Goal: Answer question/provide support: Share knowledge or assist other users

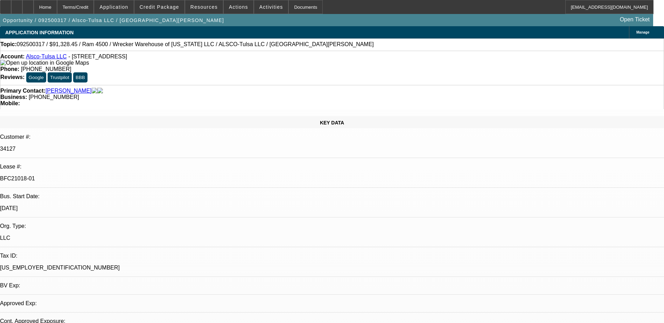
select select "0"
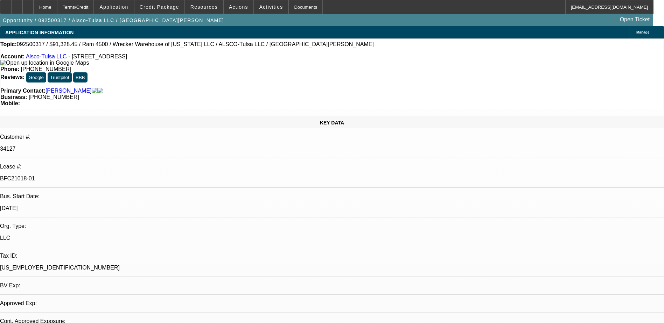
select select "0"
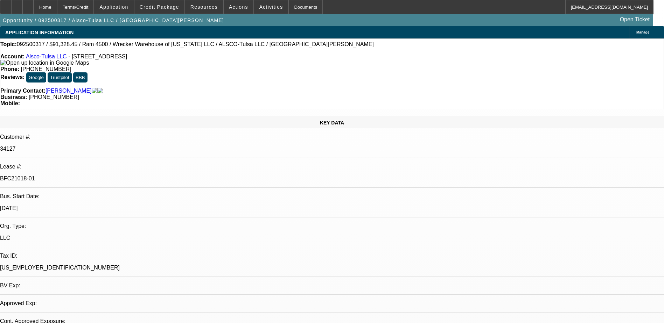
select select "0"
select select "1"
select select "6"
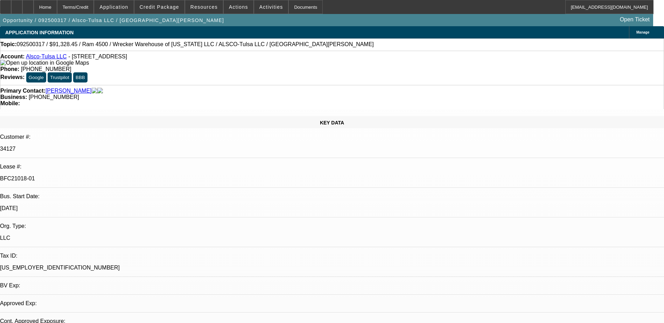
select select "1"
select select "6"
select select "1"
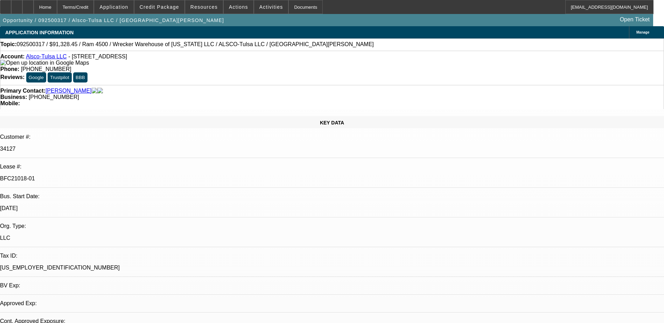
select select "6"
select select "1"
select select "6"
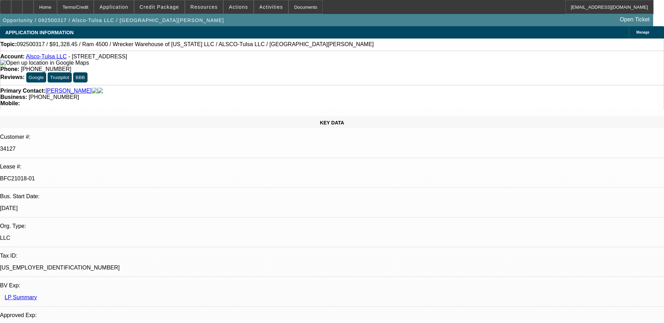
drag, startPoint x: 526, startPoint y: 241, endPoint x: 551, endPoint y: 243, distance: 24.9
drag, startPoint x: 561, startPoint y: 236, endPoint x: 575, endPoint y: 237, distance: 13.3
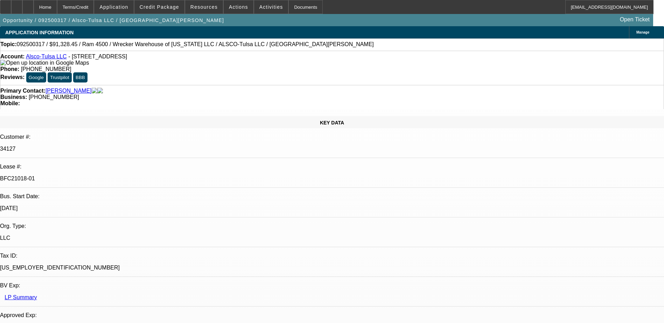
drag, startPoint x: 575, startPoint y: 237, endPoint x: 565, endPoint y: 243, distance: 11.4
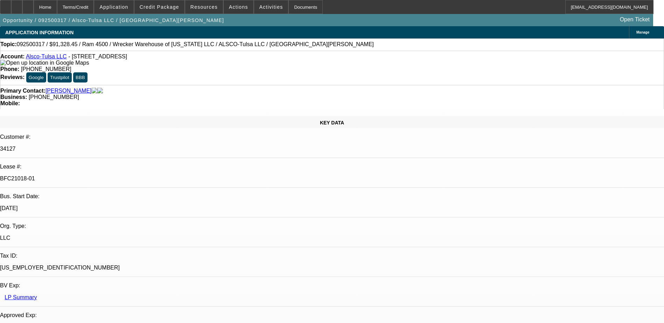
scroll to position [35, 0]
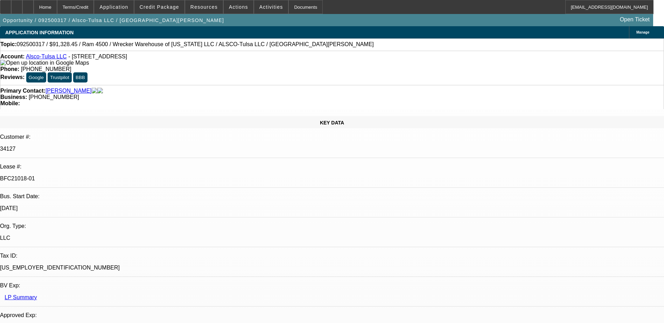
drag, startPoint x: 514, startPoint y: 240, endPoint x: 591, endPoint y: 244, distance: 77.8
drag, startPoint x: 591, startPoint y: 244, endPoint x: 569, endPoint y: 241, distance: 22.3
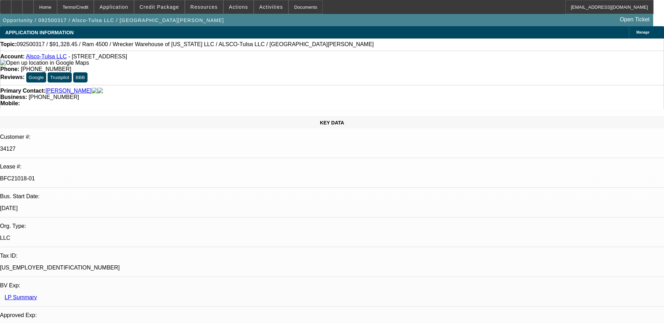
drag, startPoint x: 555, startPoint y: 241, endPoint x: 580, endPoint y: 237, distance: 25.8
drag, startPoint x: 580, startPoint y: 237, endPoint x: 564, endPoint y: 238, distance: 16.5
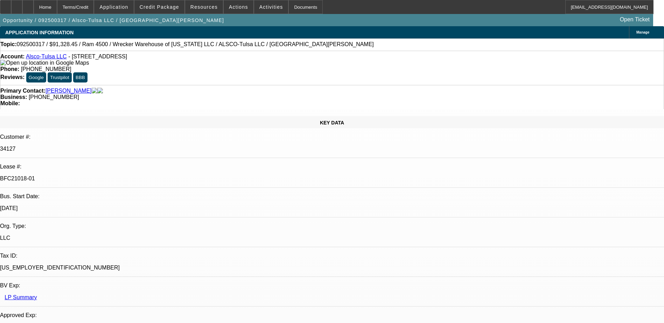
select select "0"
select select "2"
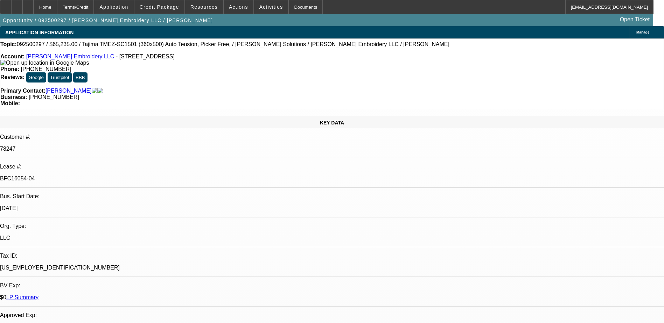
select select "0"
select select "2"
select select "0"
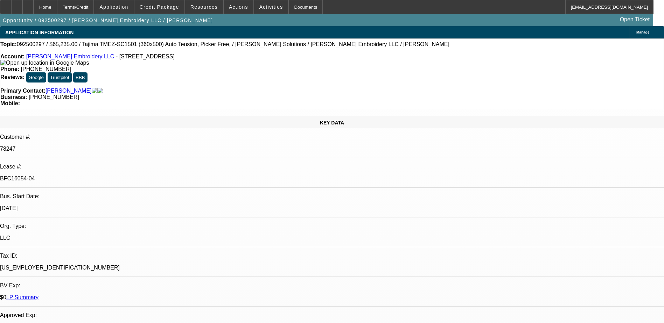
select select "2"
select select "0"
select select "2"
select select "0"
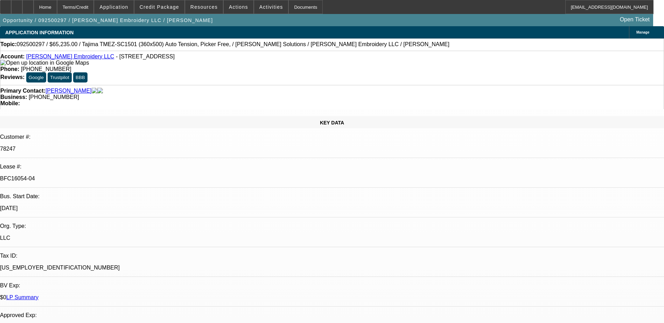
select select "1"
select select "2"
select select "6"
select select "1"
select select "2"
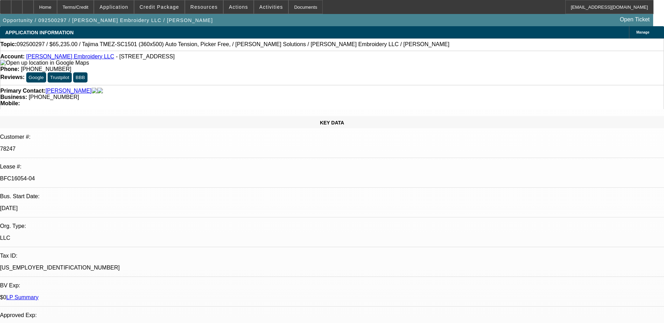
select select "6"
select select "1"
select select "2"
select select "6"
select select "1"
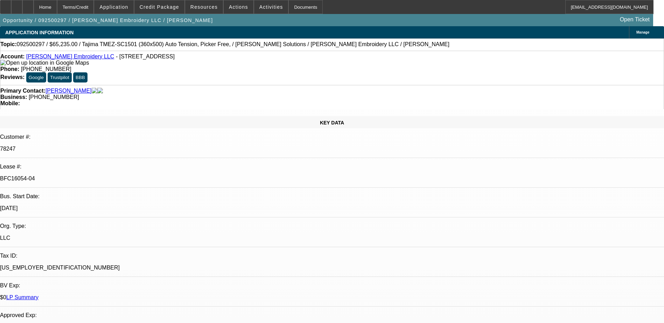
select select "2"
select select "6"
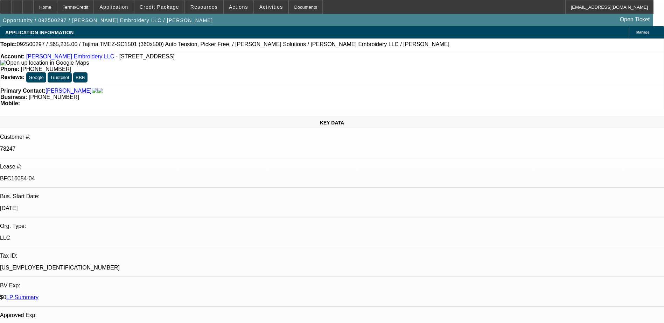
select select "0"
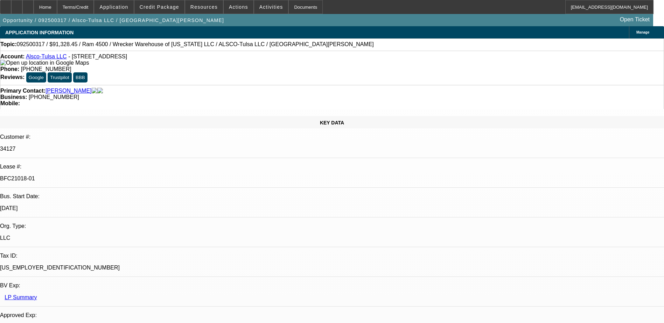
select select "0"
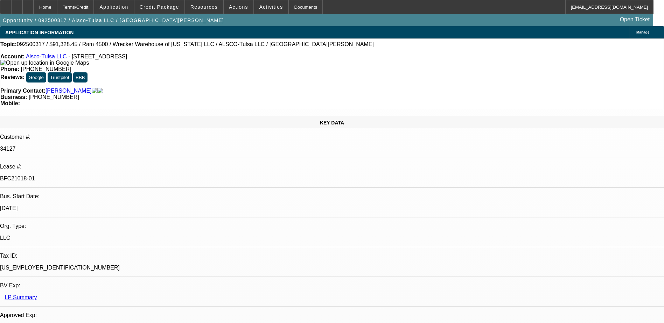
select select "0"
select select "1"
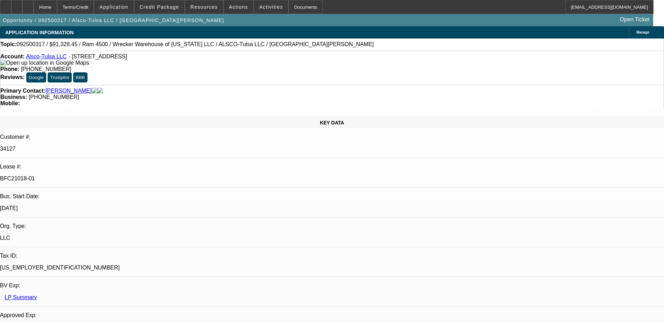
select select "6"
select select "1"
select select "6"
select select "1"
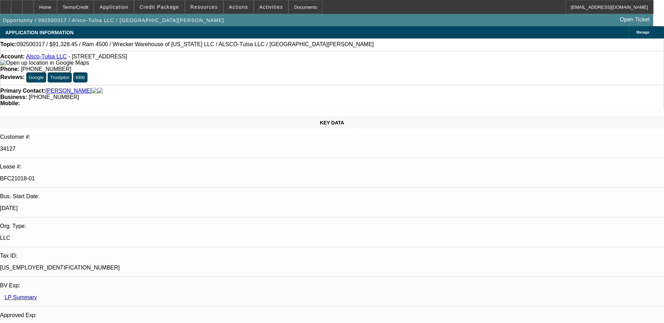
select select "1"
select select "6"
select select "1"
select select "6"
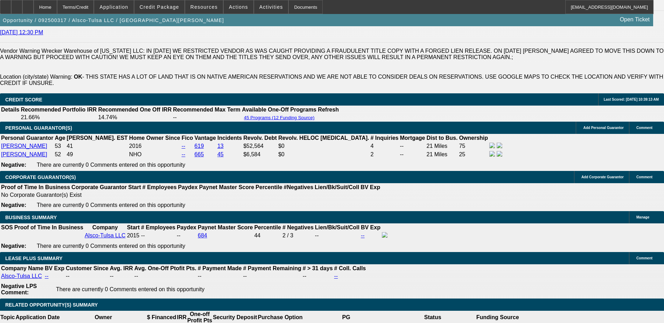
scroll to position [1015, 0]
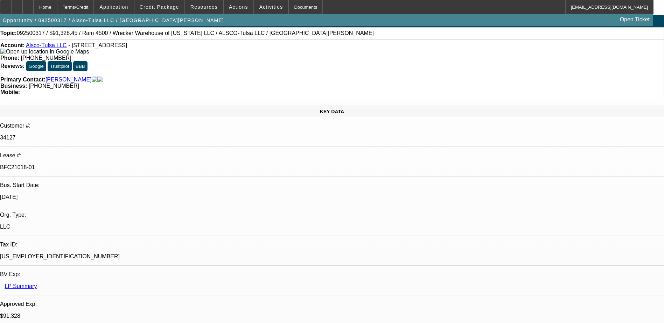
scroll to position [0, 0]
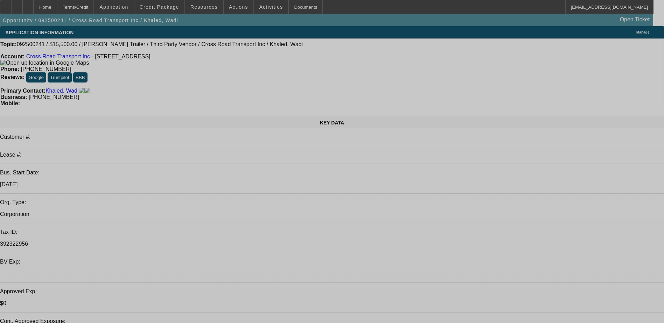
select select "0"
select select "2"
select select "0"
select select "5"
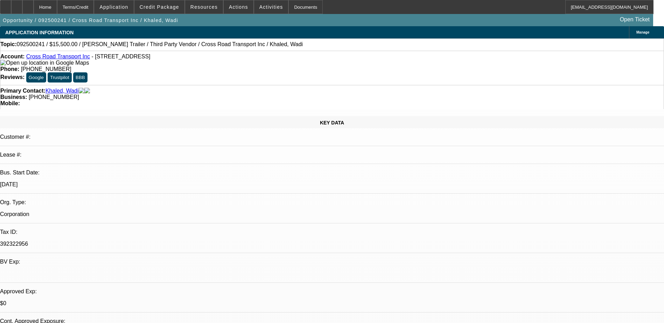
select select "0"
select select "0.1"
select select "4"
select select "0"
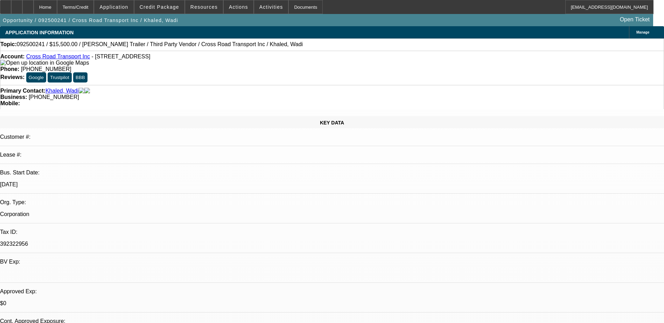
select select "2"
select select "0"
select select "5"
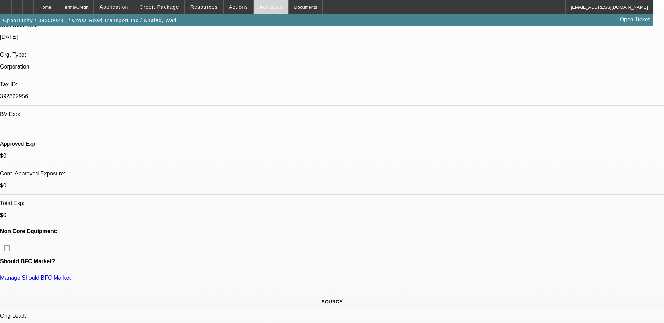
scroll to position [70, 0]
